Goal: Information Seeking & Learning: Find specific fact

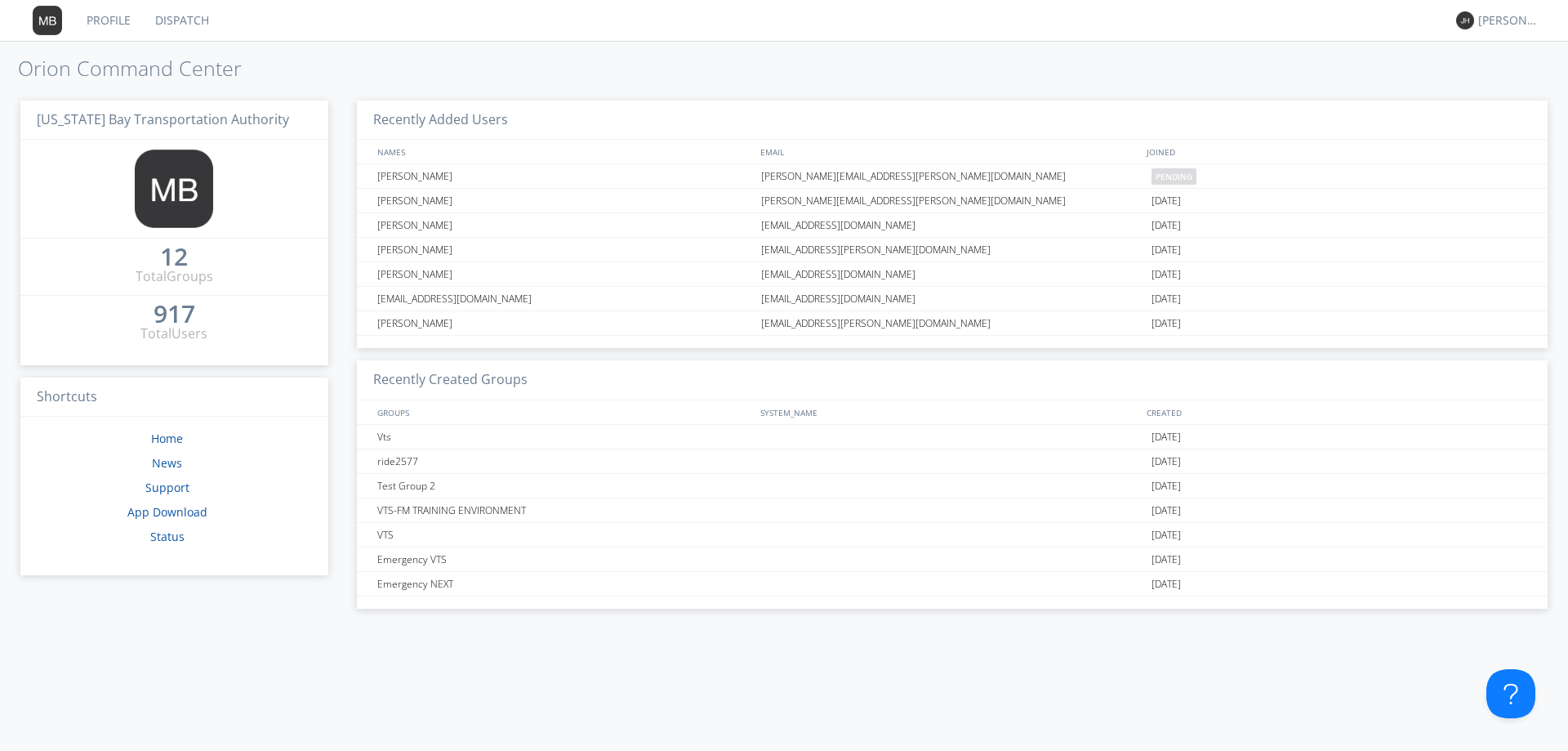
click at [110, 13] on link "Profile" at bounding box center [109, 20] width 69 height 41
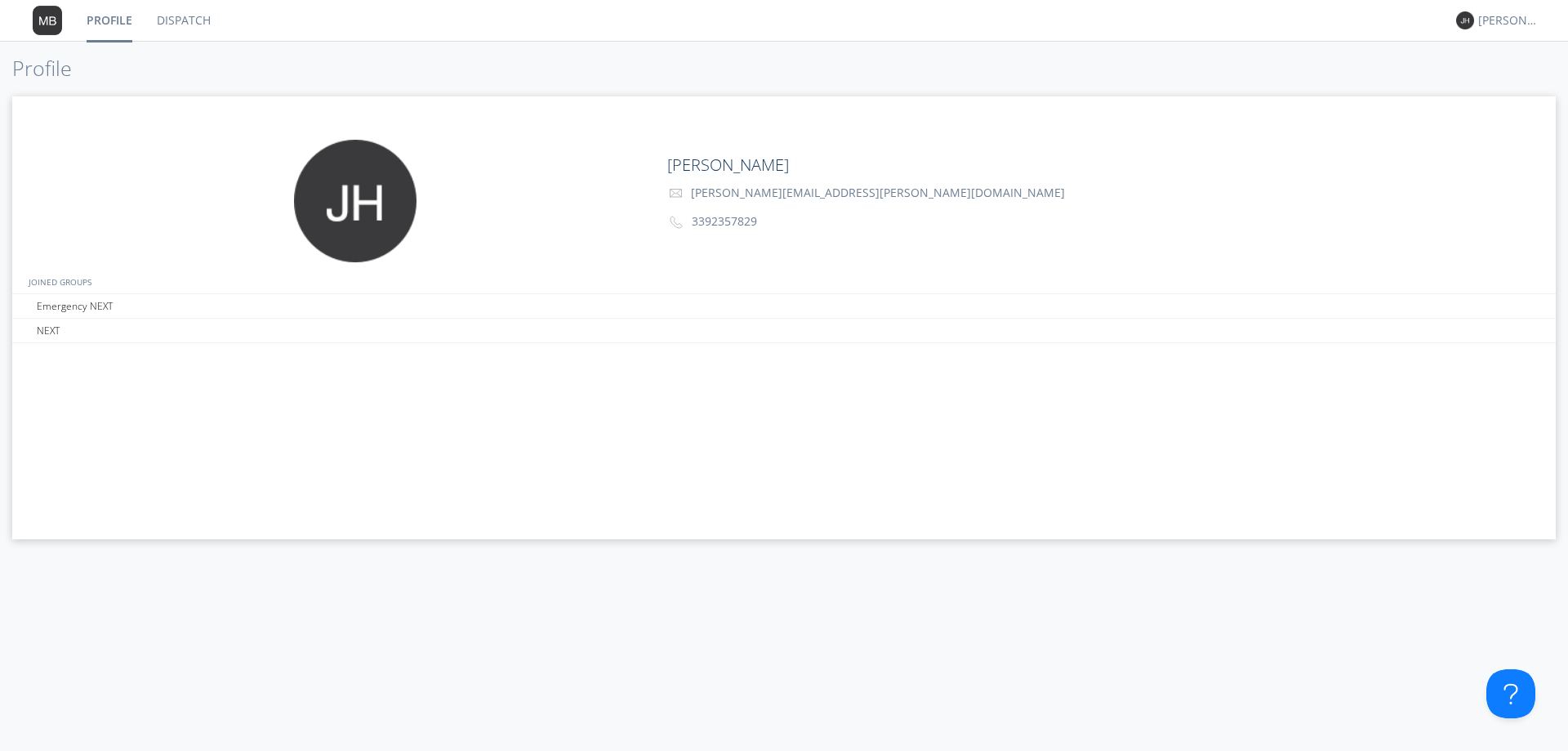
click at [186, 14] on link "Dispatch" at bounding box center [183, 20] width 78 height 41
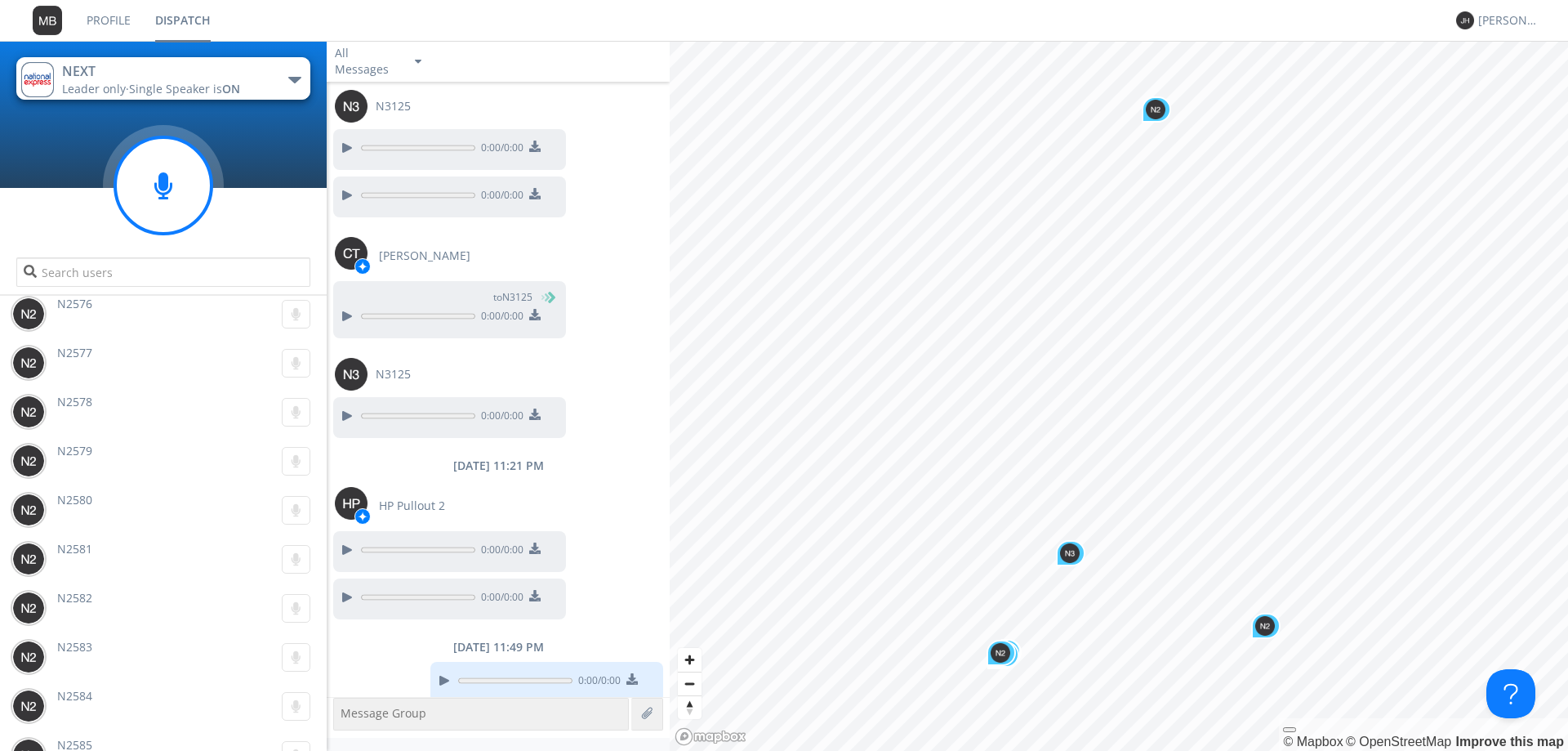
scroll to position [9407, 0]
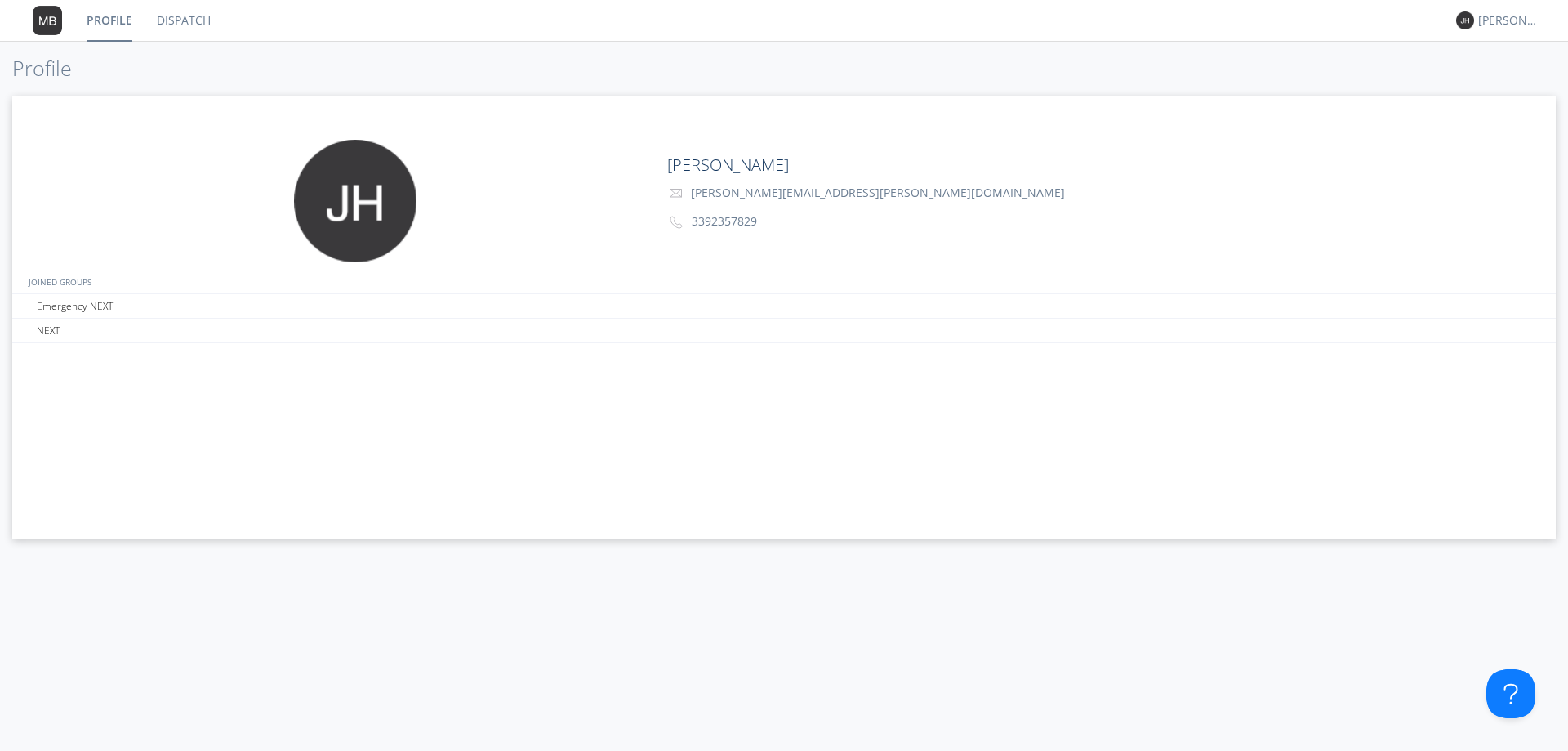
click at [44, 15] on img at bounding box center [47, 20] width 29 height 29
click at [182, 12] on link "Dispatch" at bounding box center [183, 20] width 78 height 41
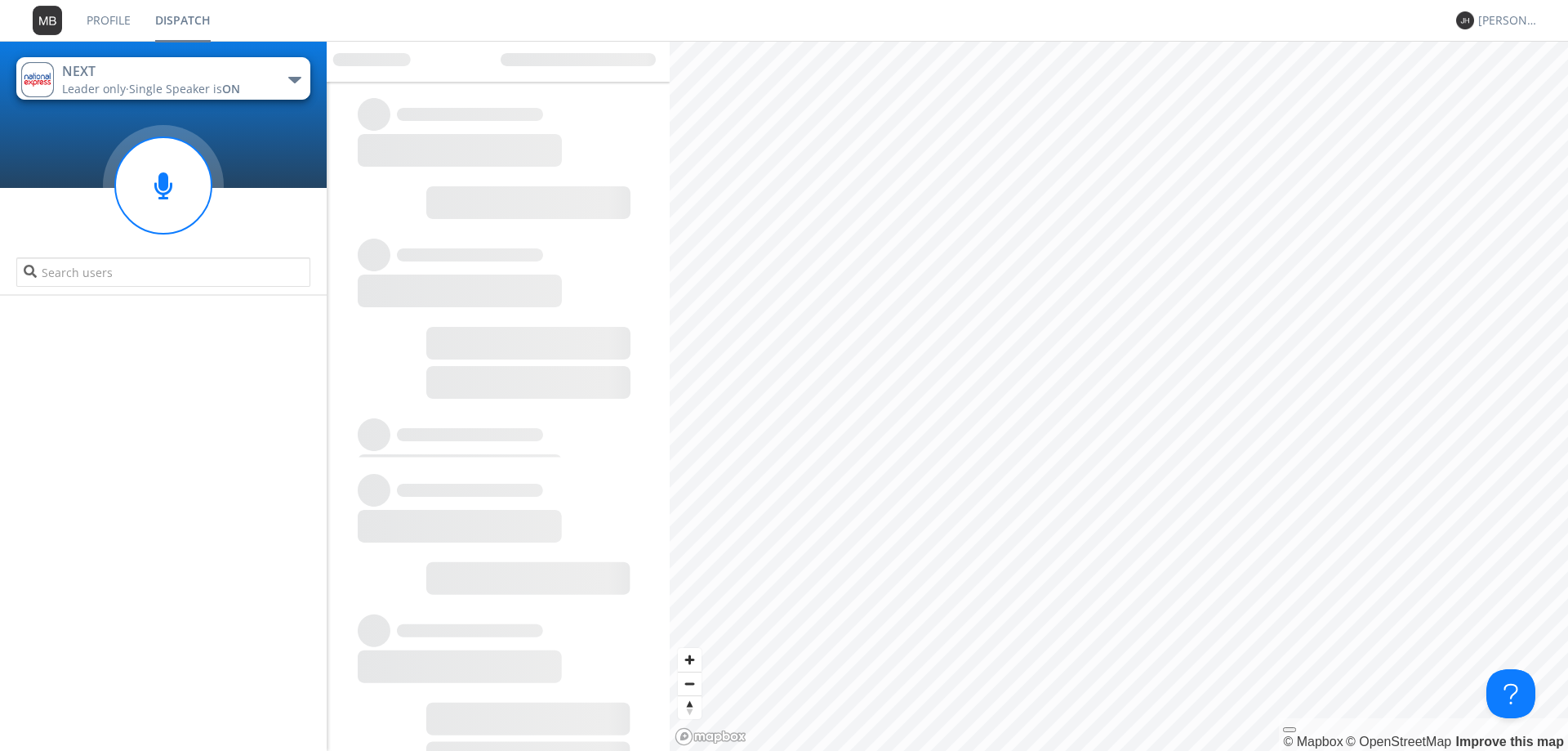
click at [128, 16] on link "Profile" at bounding box center [109, 20] width 69 height 41
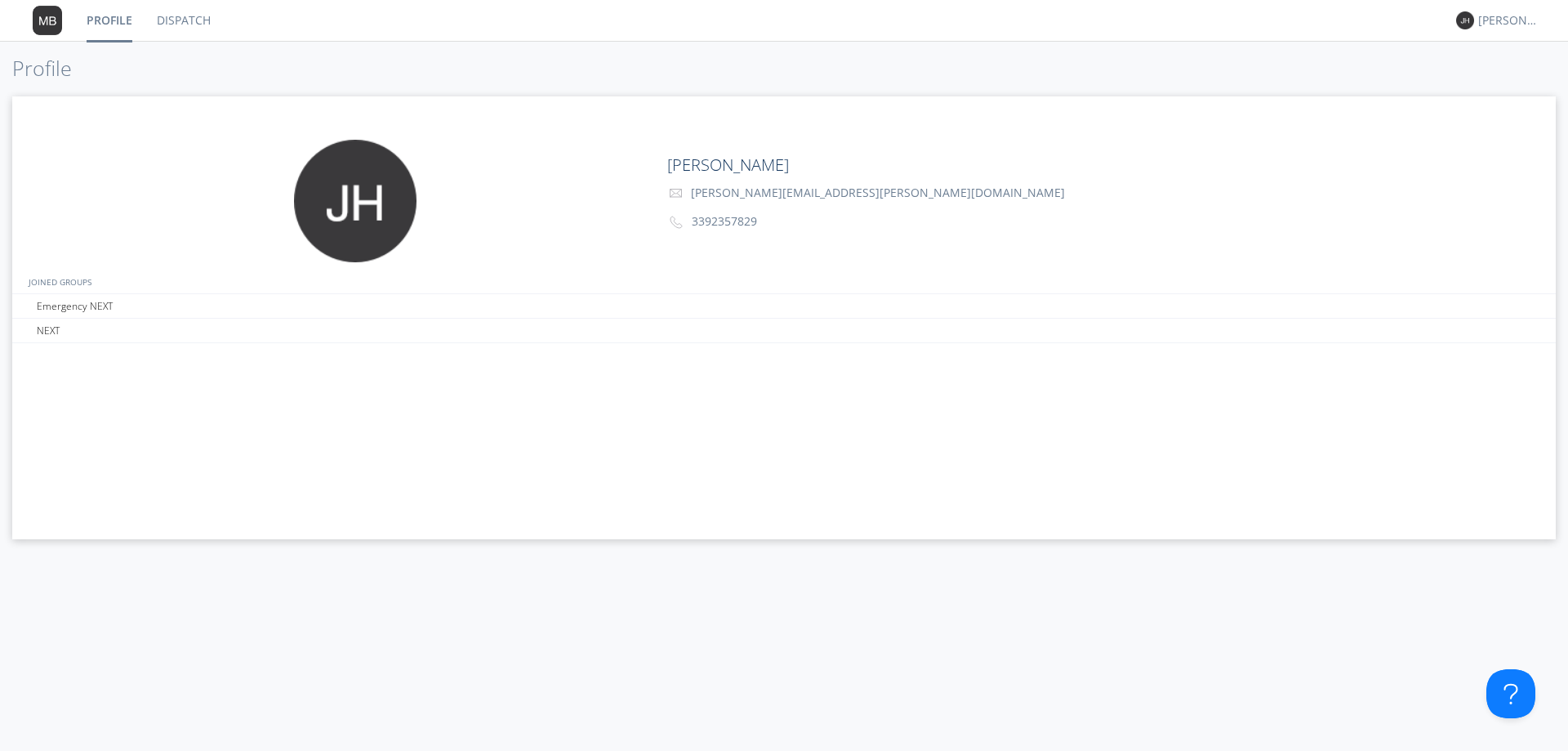
click at [43, 8] on img at bounding box center [47, 20] width 29 height 29
click at [48, 12] on img at bounding box center [47, 20] width 29 height 29
click at [175, 14] on link "Dispatch" at bounding box center [183, 20] width 78 height 41
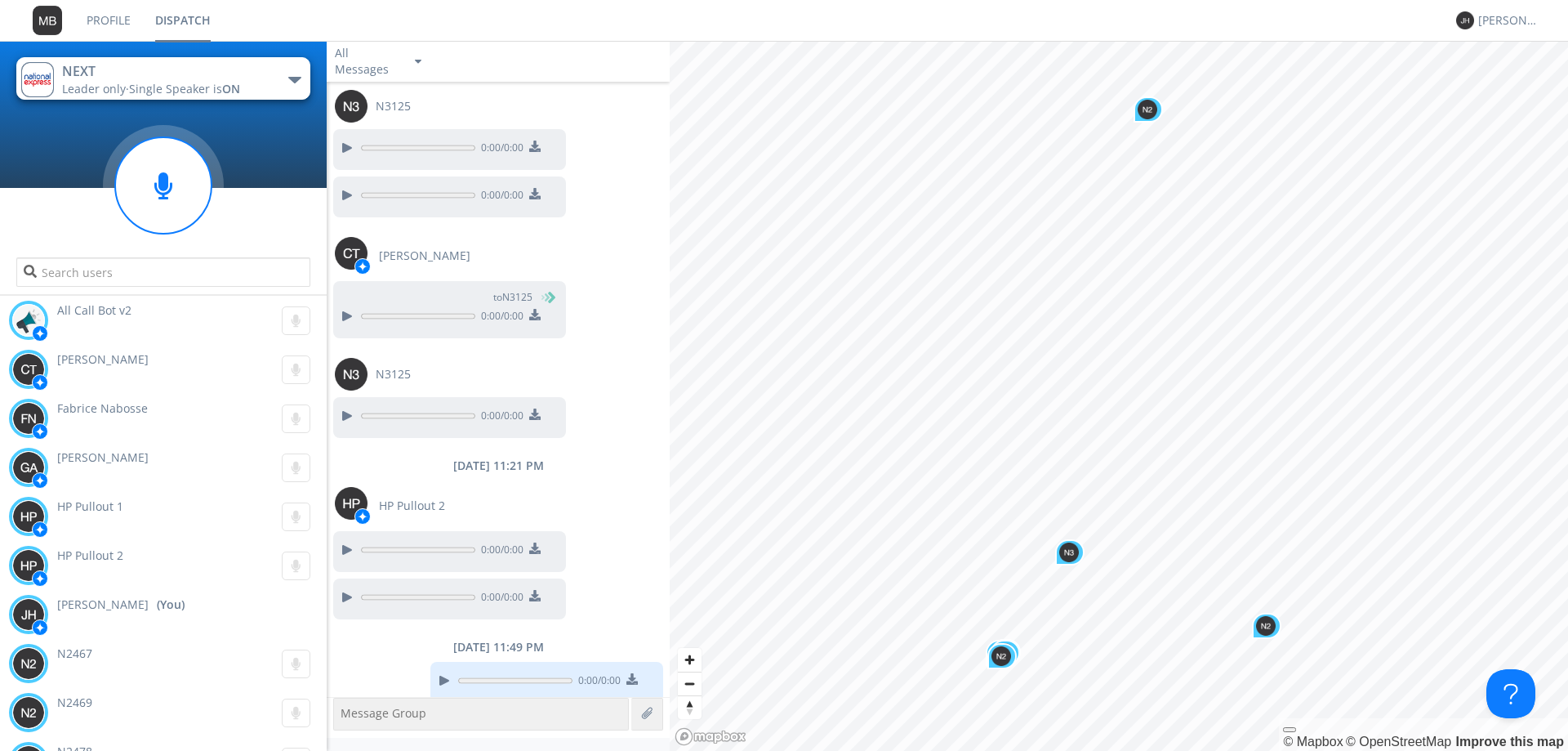
scroll to position [186, 0]
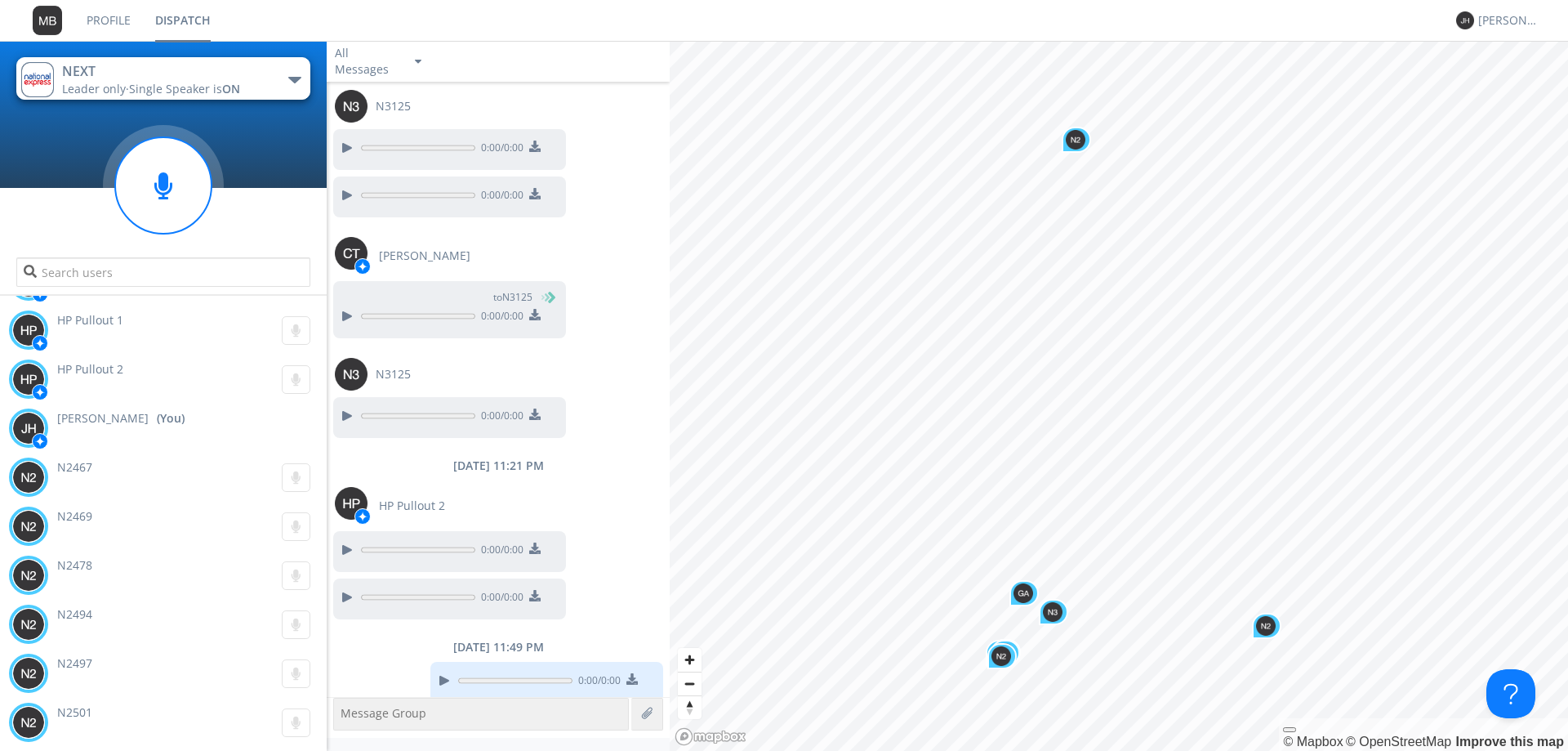
click at [145, 20] on link "Dispatch" at bounding box center [182, 20] width 80 height 41
click at [305, 85] on button "NEXT Leader only · Single Speaker is ON" at bounding box center [163, 78] width 294 height 43
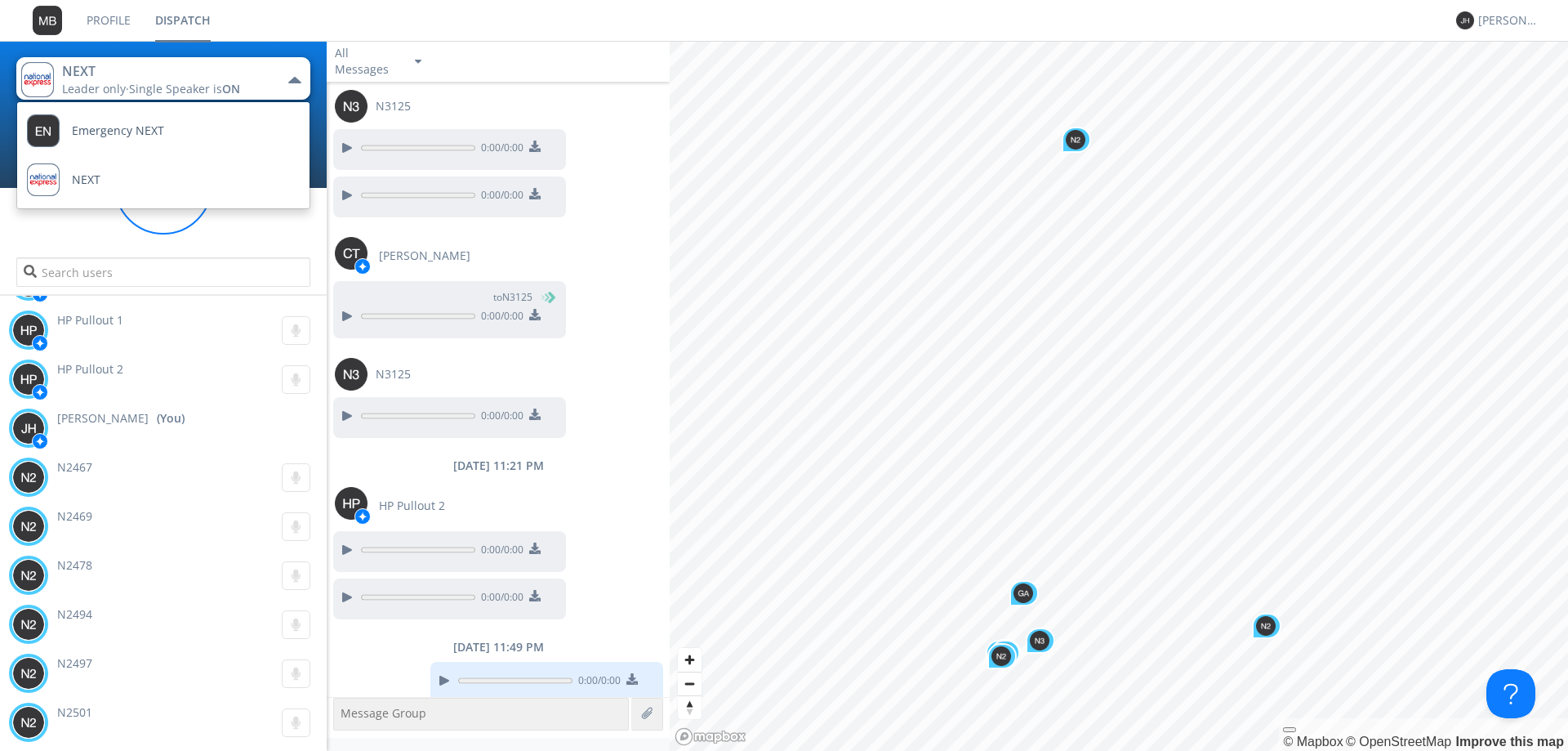
click at [302, 26] on nav "Profile Dispatch [PERSON_NAME]" at bounding box center [784, 21] width 1568 height 42
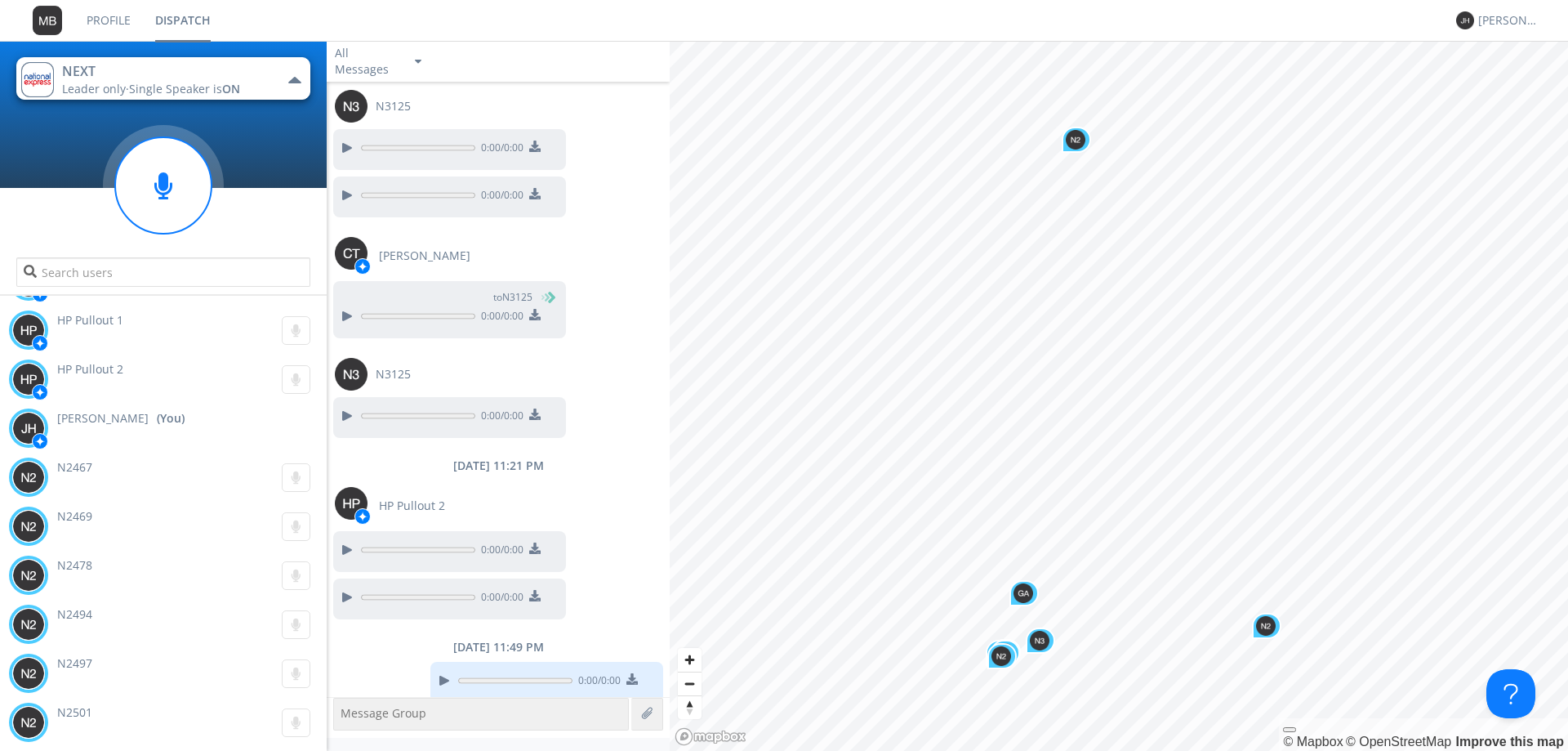
click at [611, 18] on nav "Profile Dispatch [PERSON_NAME]" at bounding box center [784, 21] width 1568 height 42
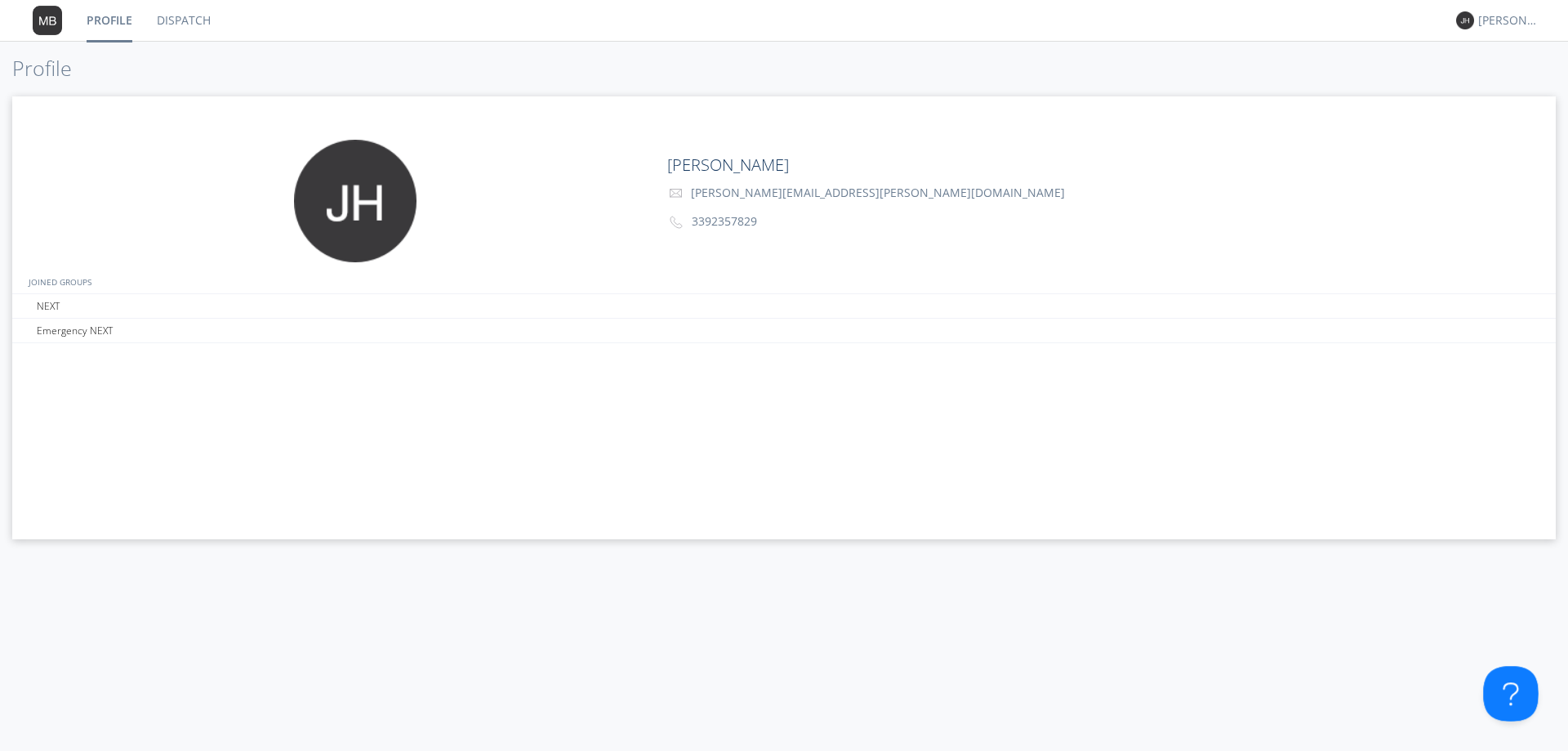
click at [1509, 687] on button at bounding box center [1508, 690] width 49 height 49
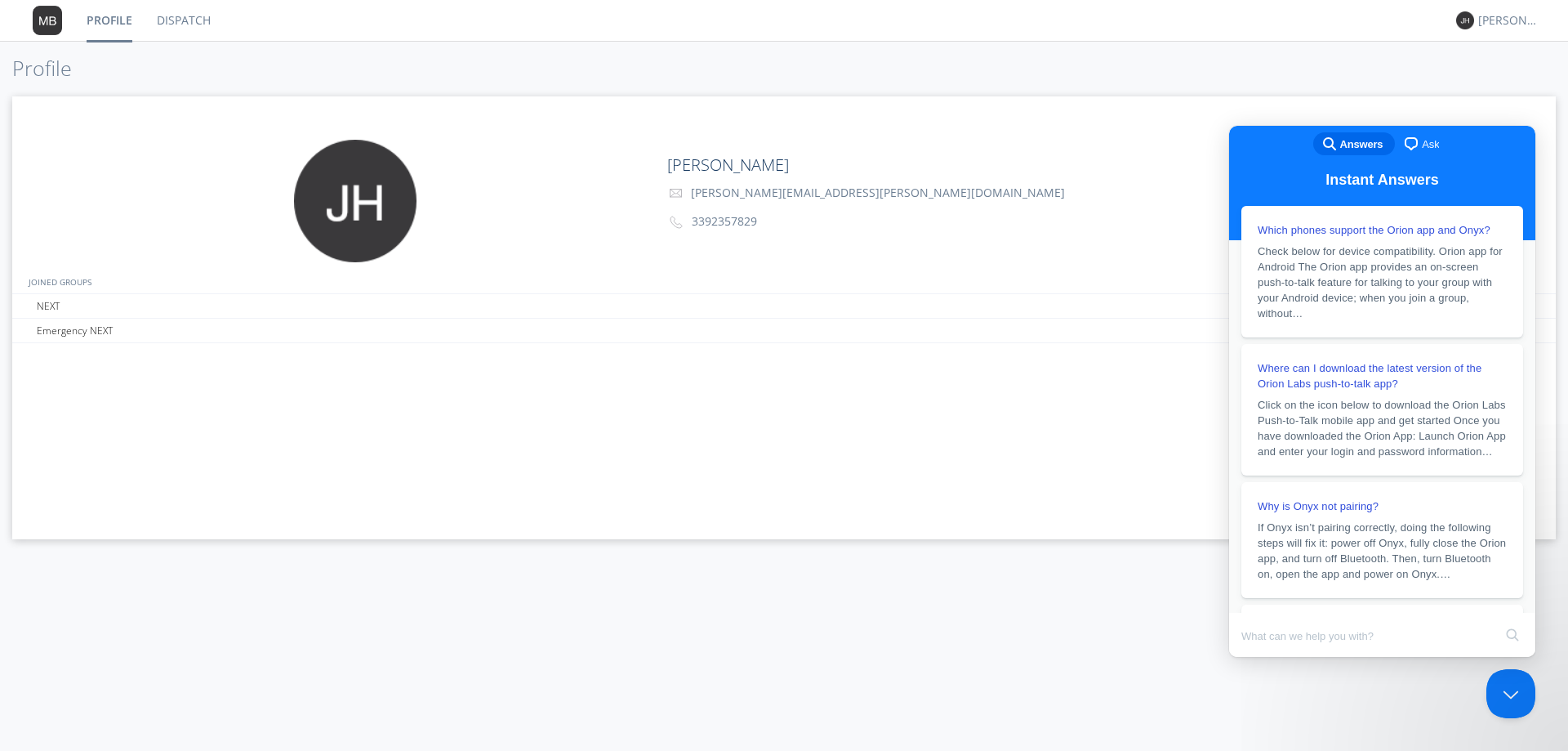
click at [1333, 143] on span "search-medium" at bounding box center [1330, 143] width 20 height 20
click at [1297, 637] on input "Search Doc articles" at bounding box center [1367, 636] width 251 height 35
type input "microphone"
click button "search" at bounding box center [1513, 635] width 26 height 26
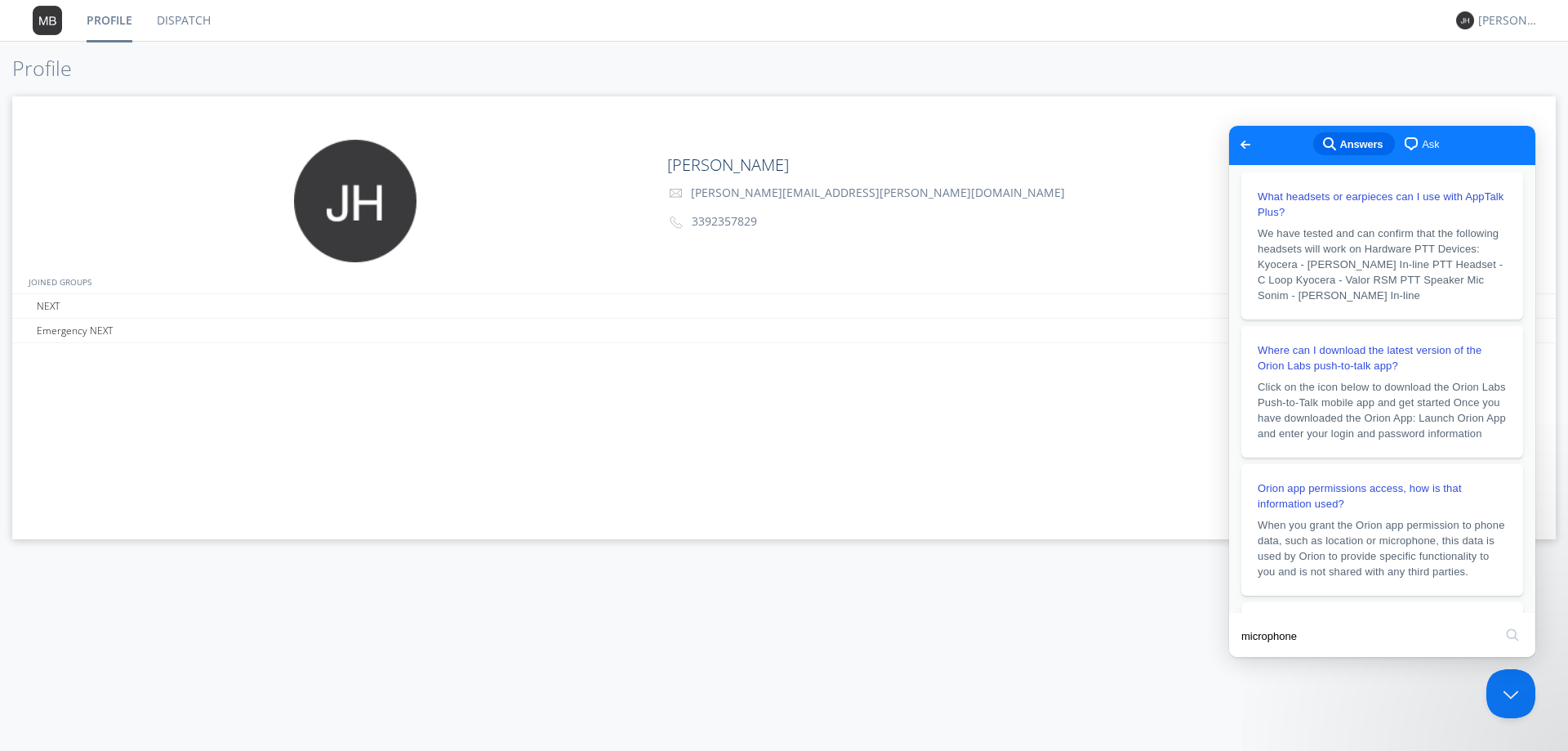
click at [1336, 88] on div "Profile [PERSON_NAME] [PERSON_NAME][EMAIL_ADDRESS][PERSON_NAME][DOMAIN_NAME] 33…" at bounding box center [784, 322] width 1568 height 564
click at [494, 42] on div "Profile [PERSON_NAME] [PERSON_NAME][EMAIL_ADDRESS][PERSON_NAME][DOMAIN_NAME] 33…" at bounding box center [784, 322] width 1568 height 564
click at [176, 16] on link "Dispatch" at bounding box center [183, 20] width 78 height 41
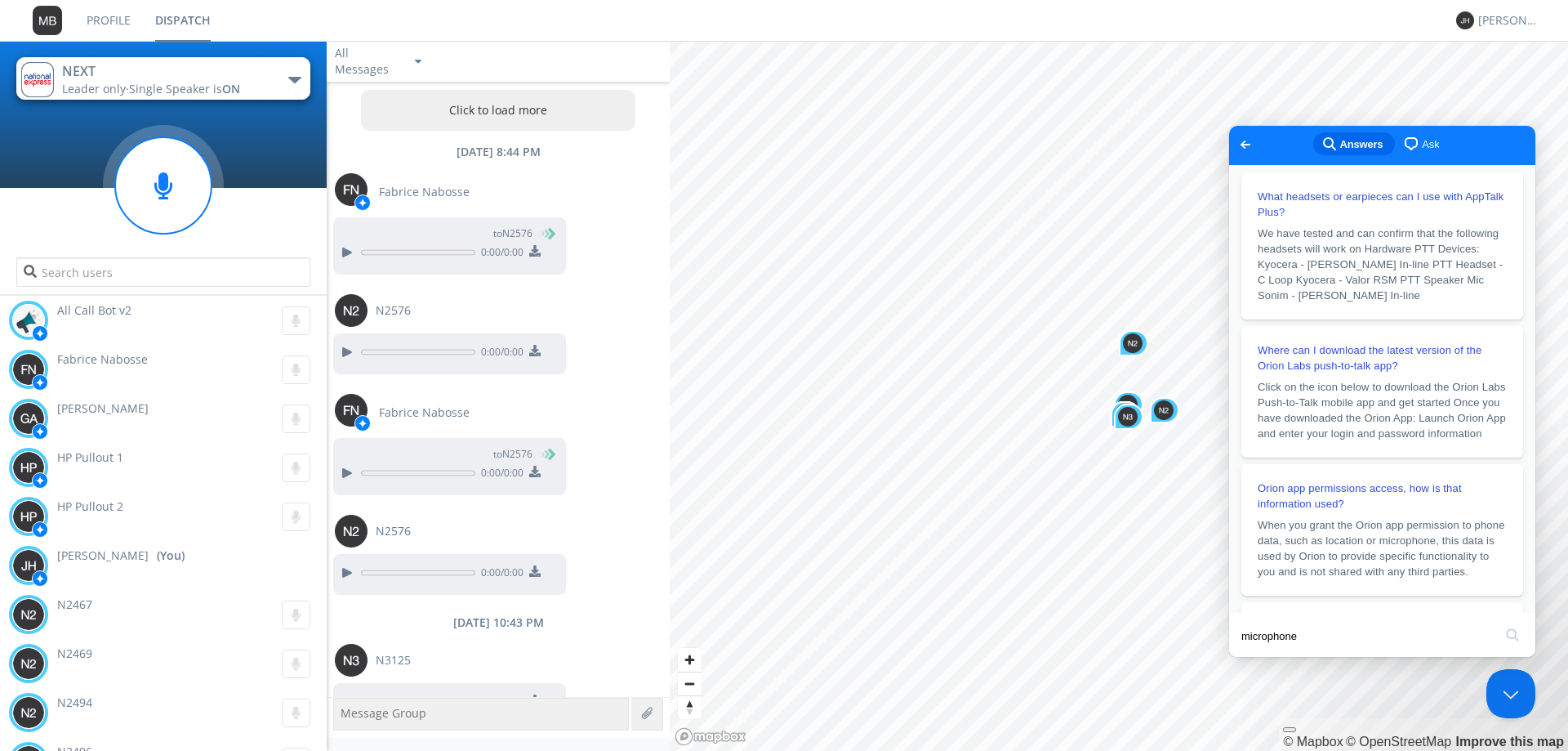
click at [1238, 143] on span "Go back" at bounding box center [1246, 144] width 20 height 20
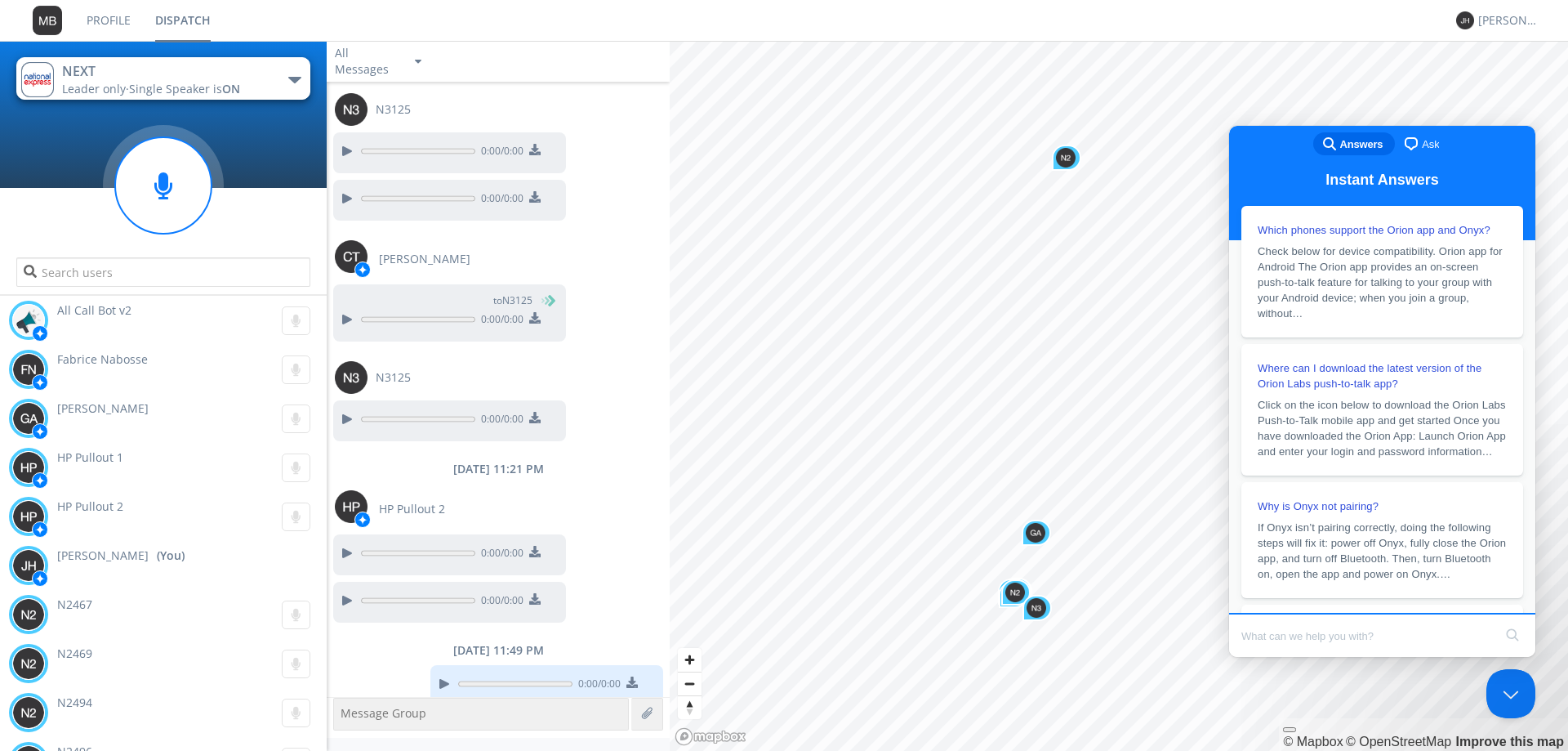
scroll to position [1415, 0]
